Goal: Navigation & Orientation: Find specific page/section

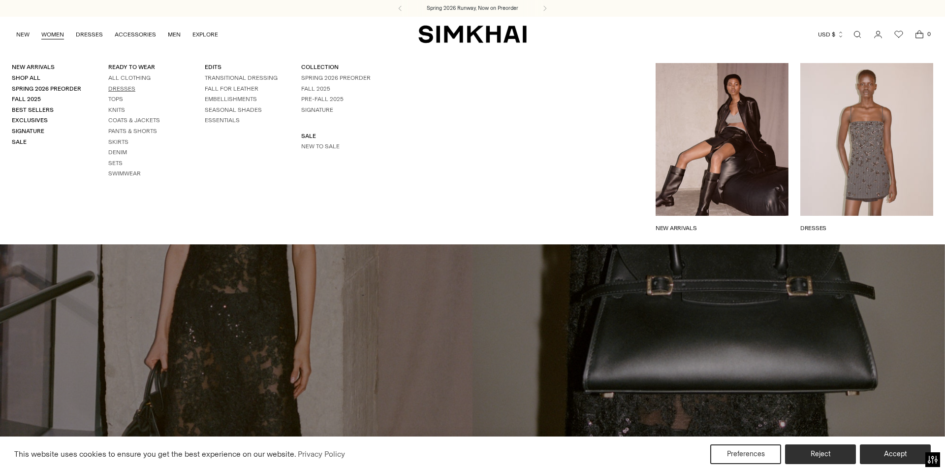
click at [121, 88] on link "Dresses" at bounding box center [121, 88] width 27 height 7
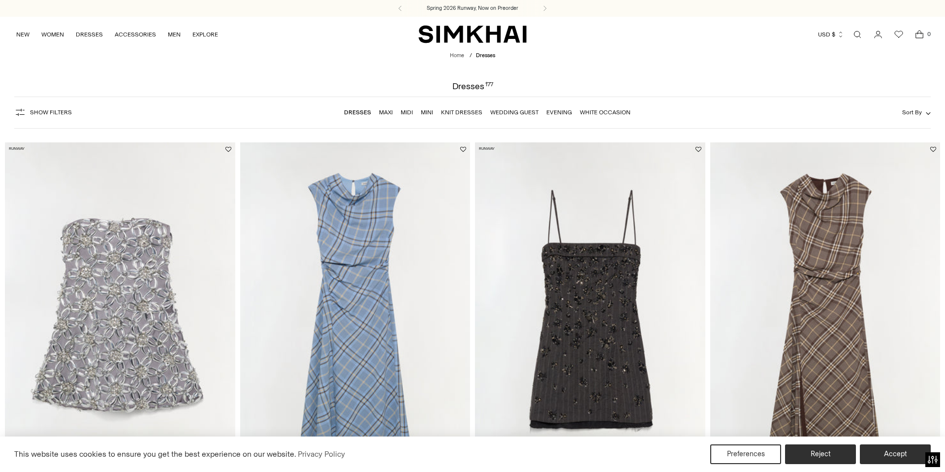
click at [591, 111] on link "White Occasion" at bounding box center [605, 112] width 51 height 7
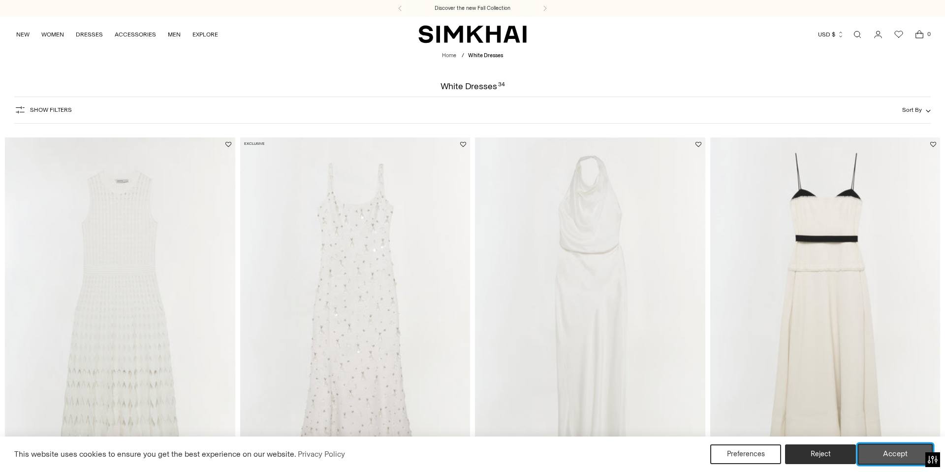
click at [882, 451] on button "Accept" at bounding box center [895, 454] width 75 height 21
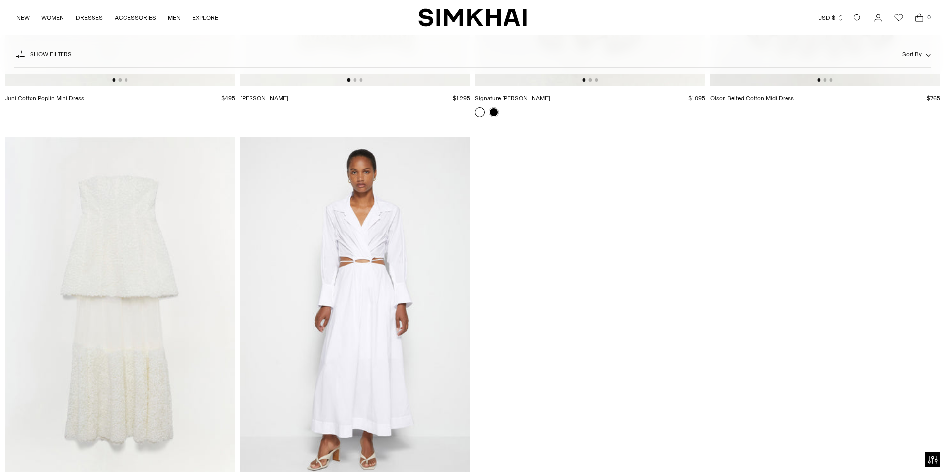
scroll to position [3354, 0]
